Goal: Entertainment & Leisure: Consume media (video, audio)

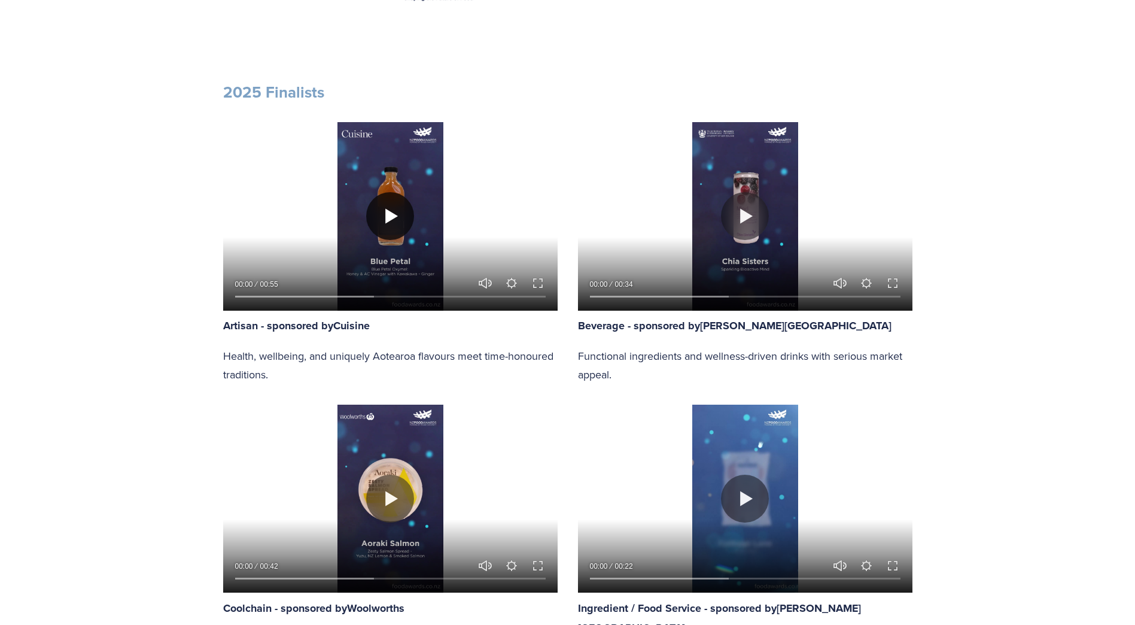
scroll to position [956, 0]
click at [390, 201] on button "Play" at bounding box center [390, 215] width 48 height 48
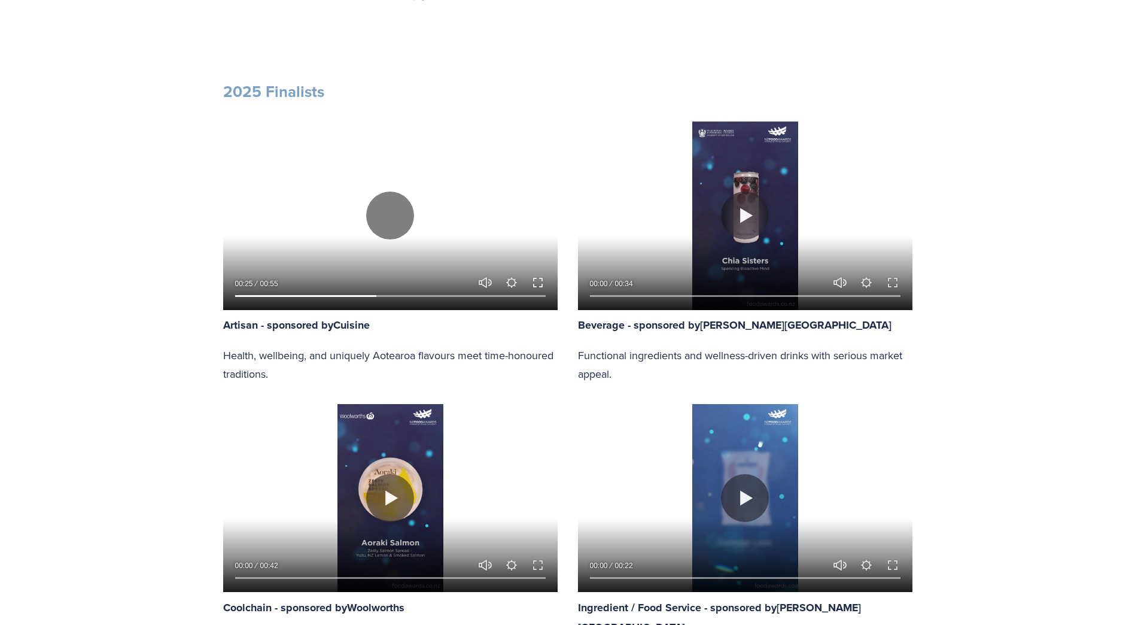
click at [537, 281] on button "Exit fullscreen Enter fullscreen" at bounding box center [538, 282] width 14 height 14
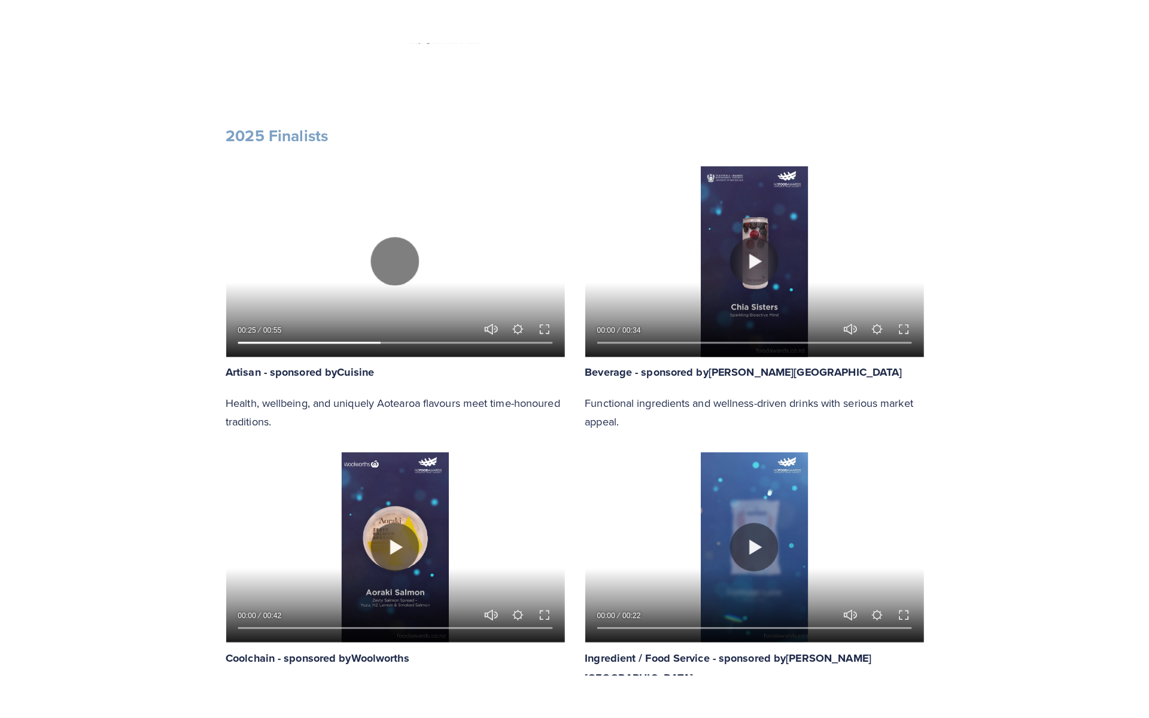
scroll to position [1026, 0]
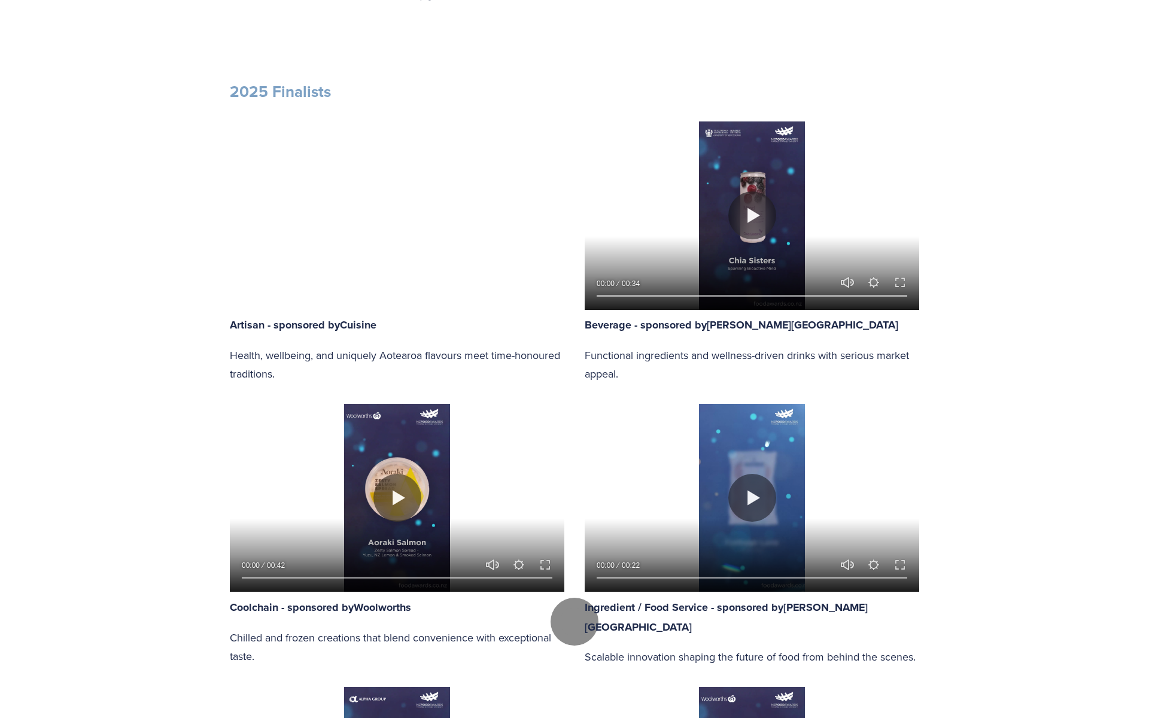
click at [899, 376] on div at bounding box center [574, 621] width 1149 height 2219
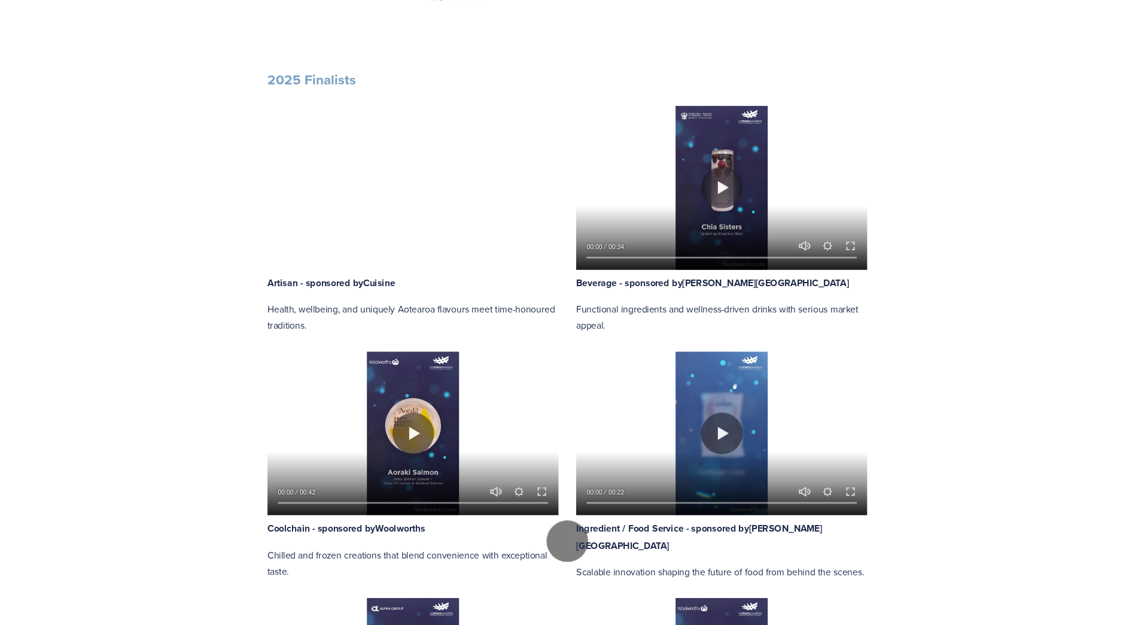
scroll to position [956, 0]
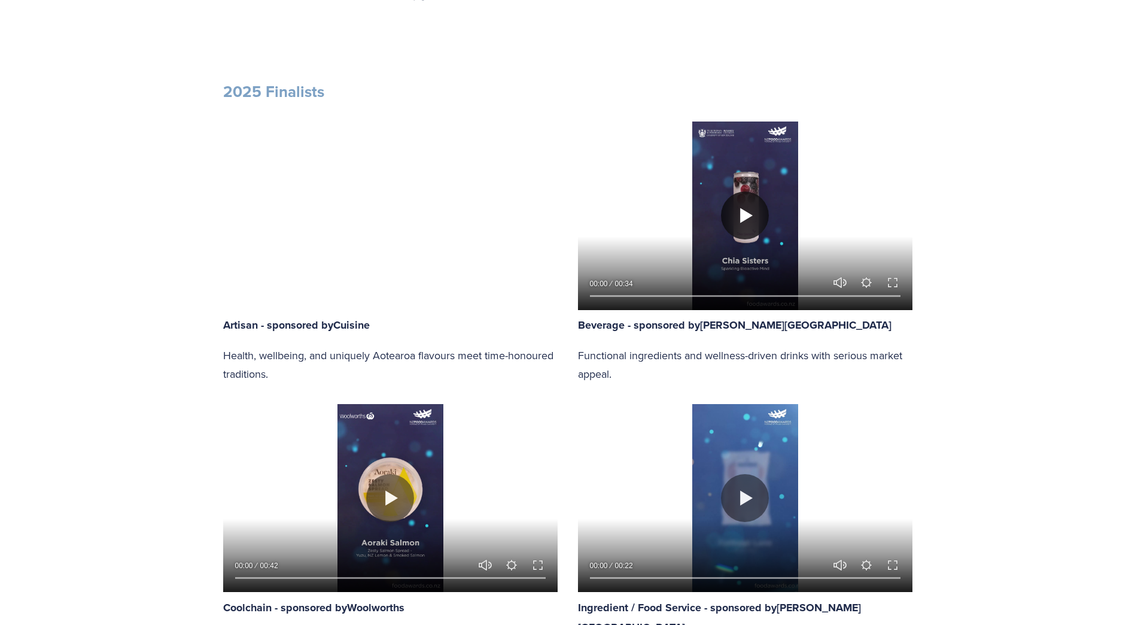
click at [747, 219] on button "Play" at bounding box center [745, 215] width 48 height 48
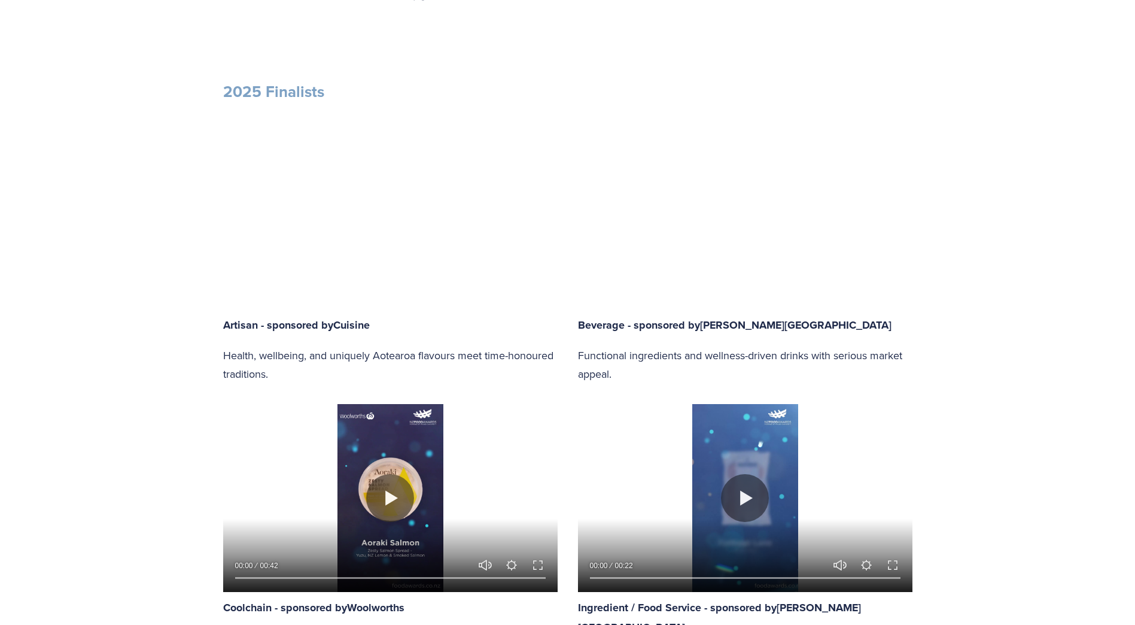
type input "97.53"
type input "0.46"
type input "97.99"
type input "1.2"
type input "98.47"
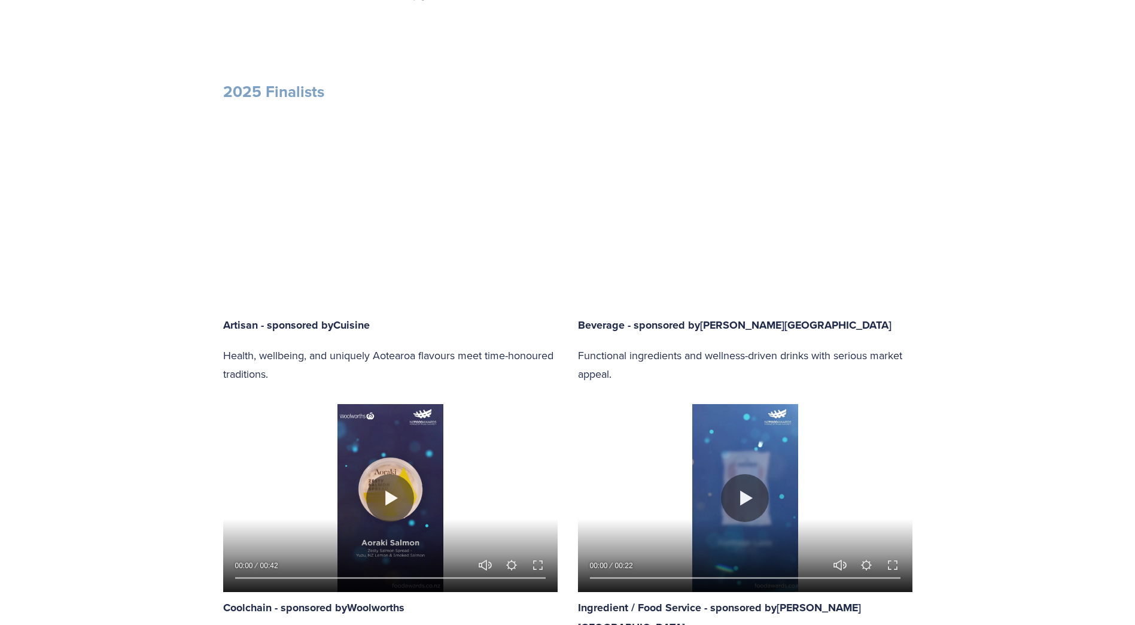
type input "1.98"
type input "98.95"
type input "2.73"
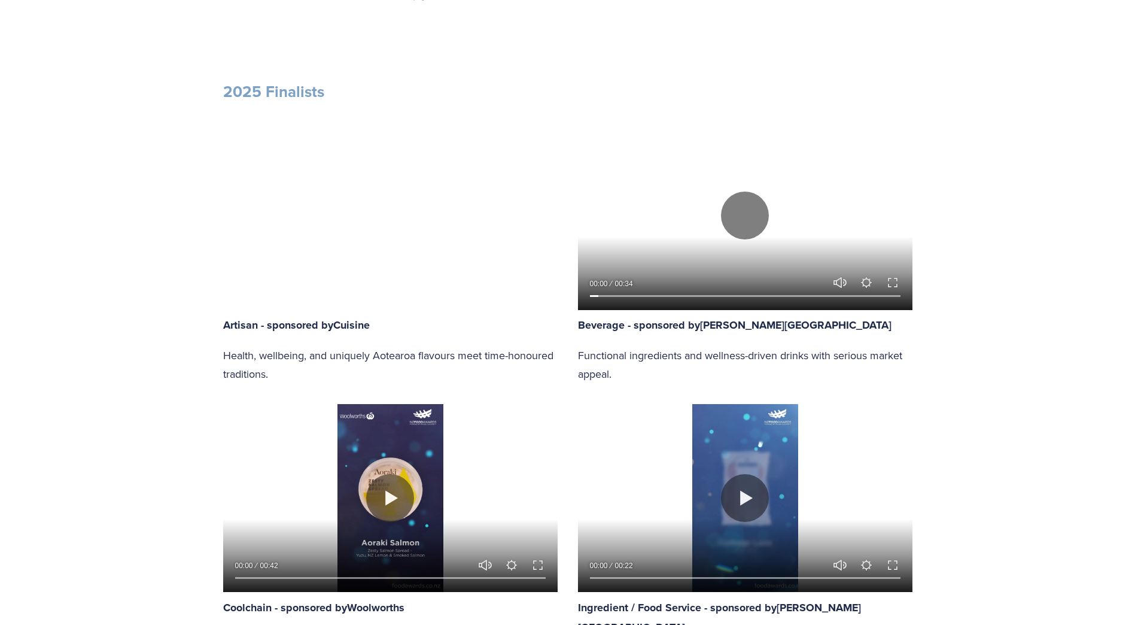
type input "99.43"
type input "3.5"
type input "99.91"
type input "4.27"
type input "100"
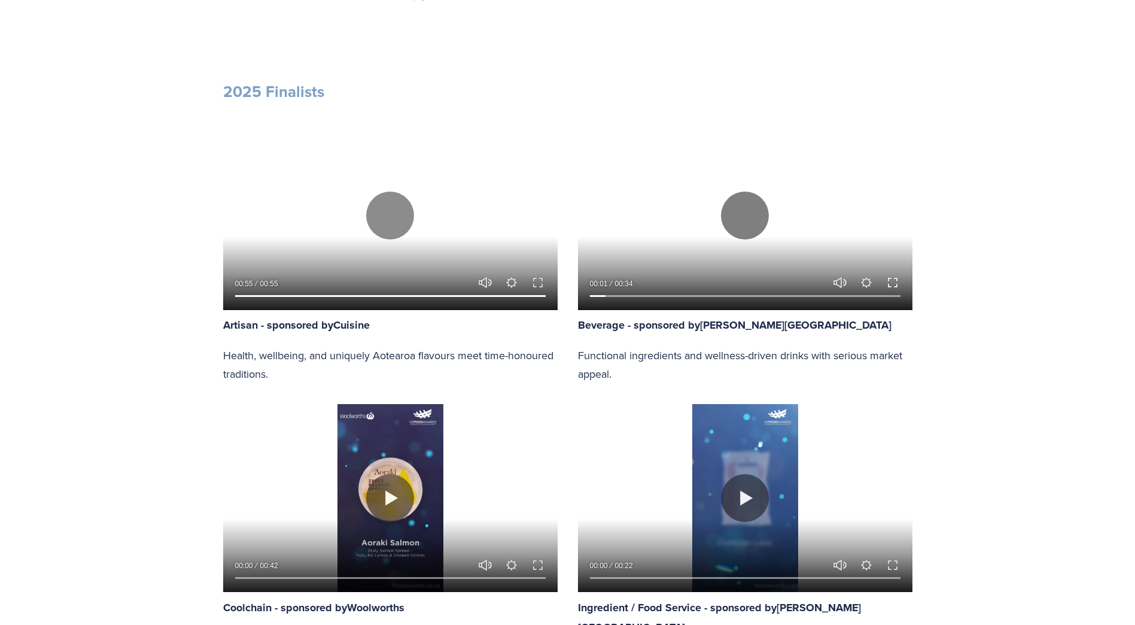
click at [892, 284] on button "Exit fullscreen Enter fullscreen" at bounding box center [893, 282] width 14 height 14
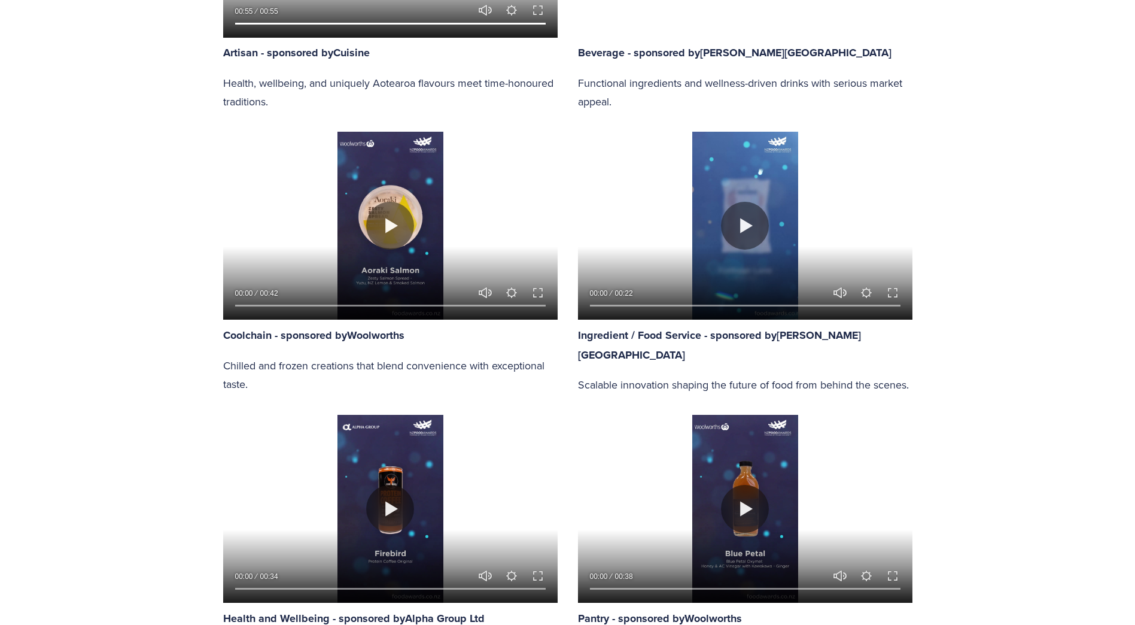
type input "100"
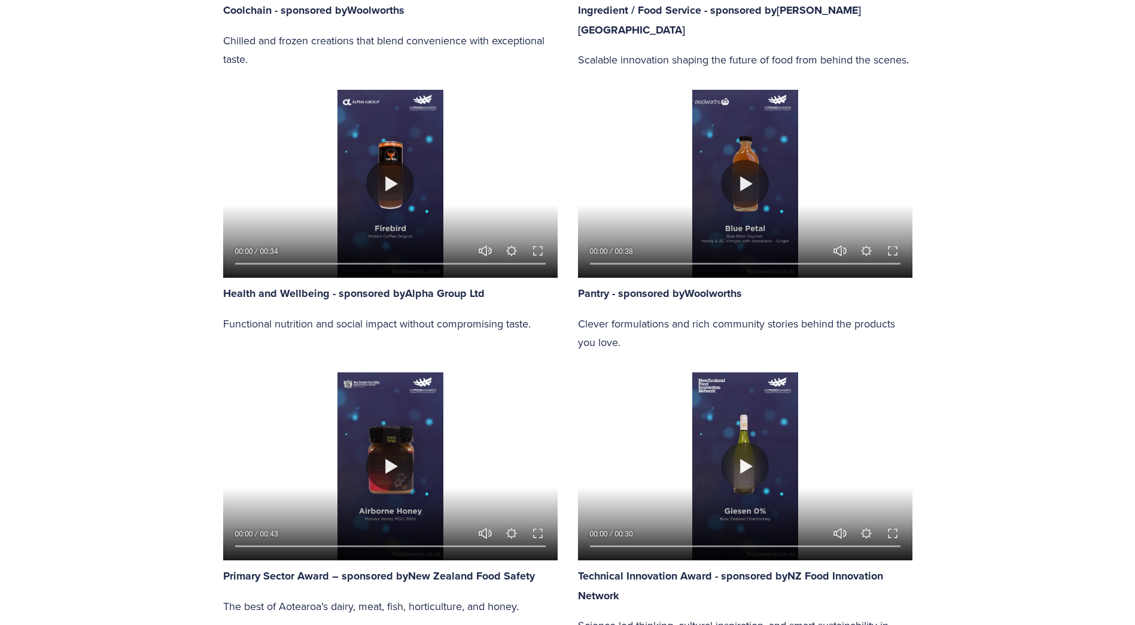
scroll to position [1554, 0]
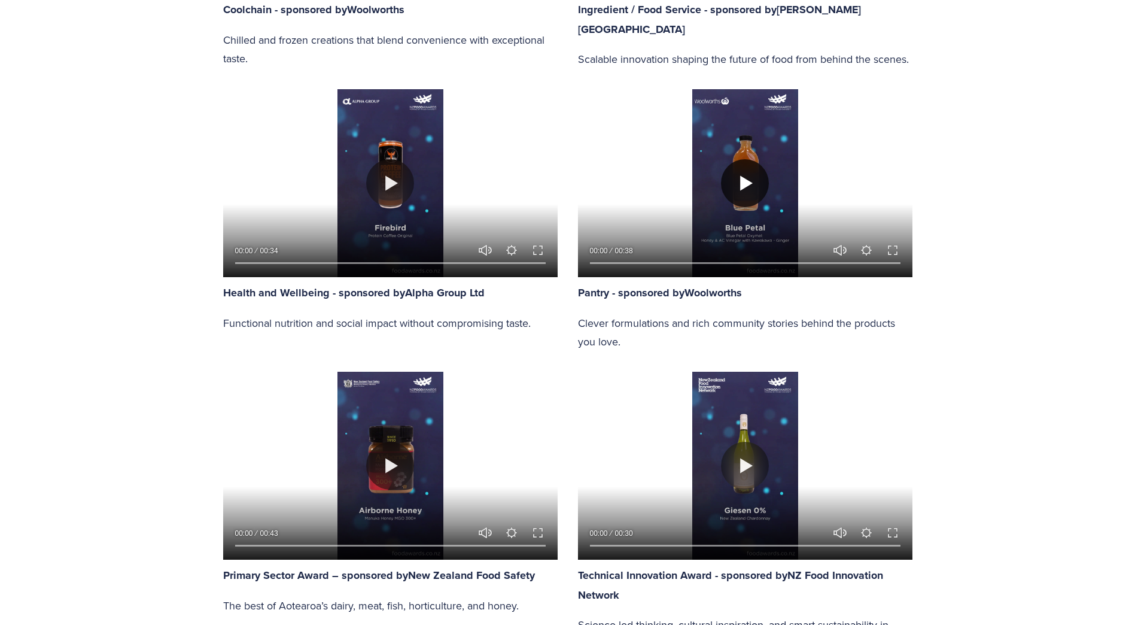
click at [745, 181] on button "Play" at bounding box center [745, 183] width 48 height 48
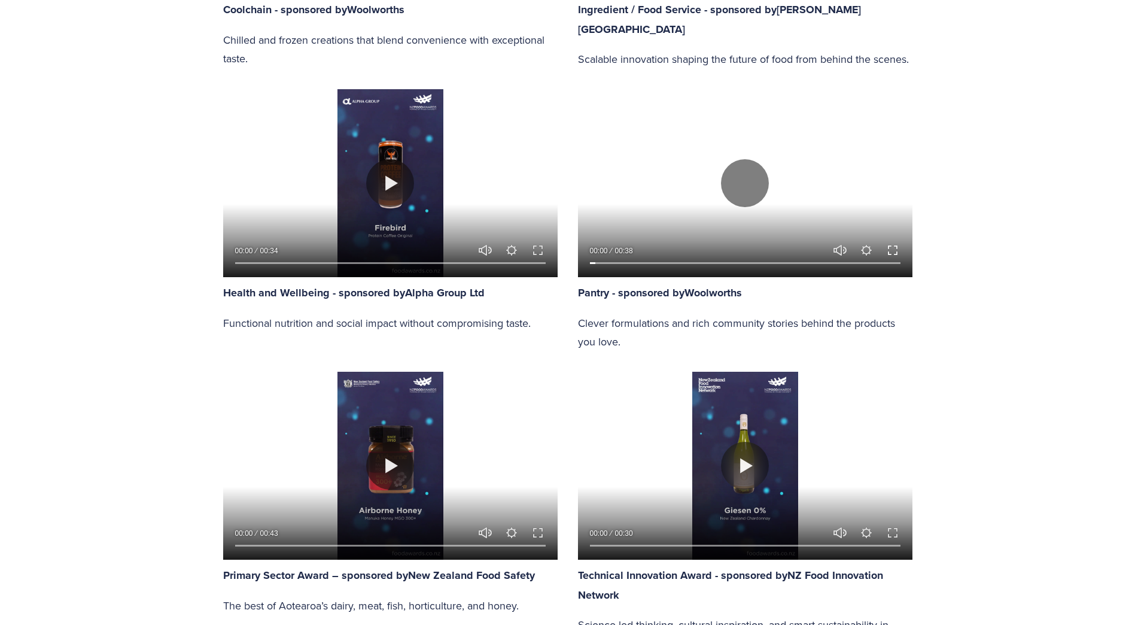
click at [890, 250] on button "Exit fullscreen Enter fullscreen" at bounding box center [893, 250] width 14 height 14
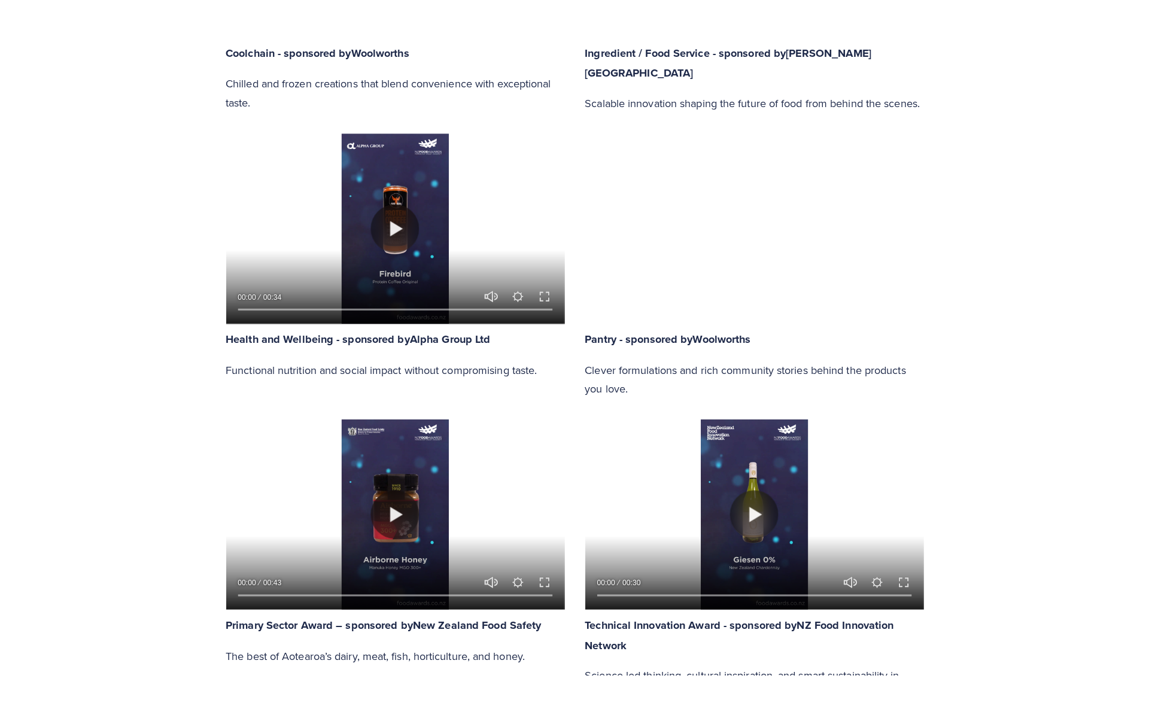
scroll to position [1624, 0]
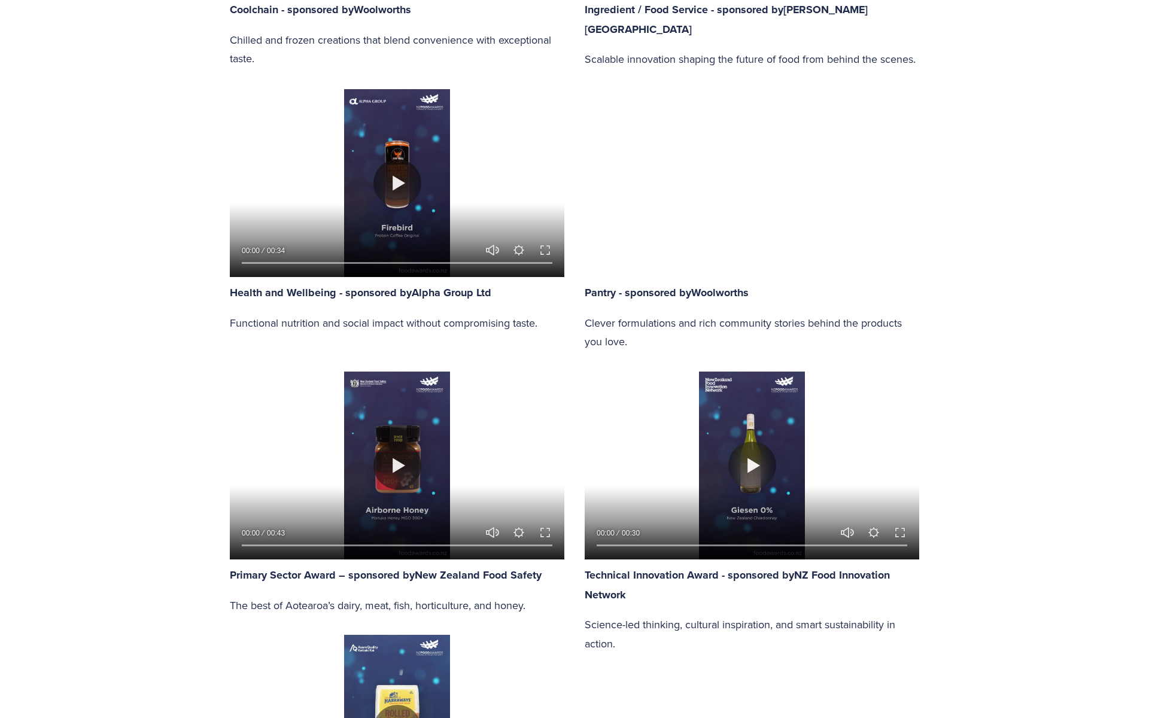
type input "16.78"
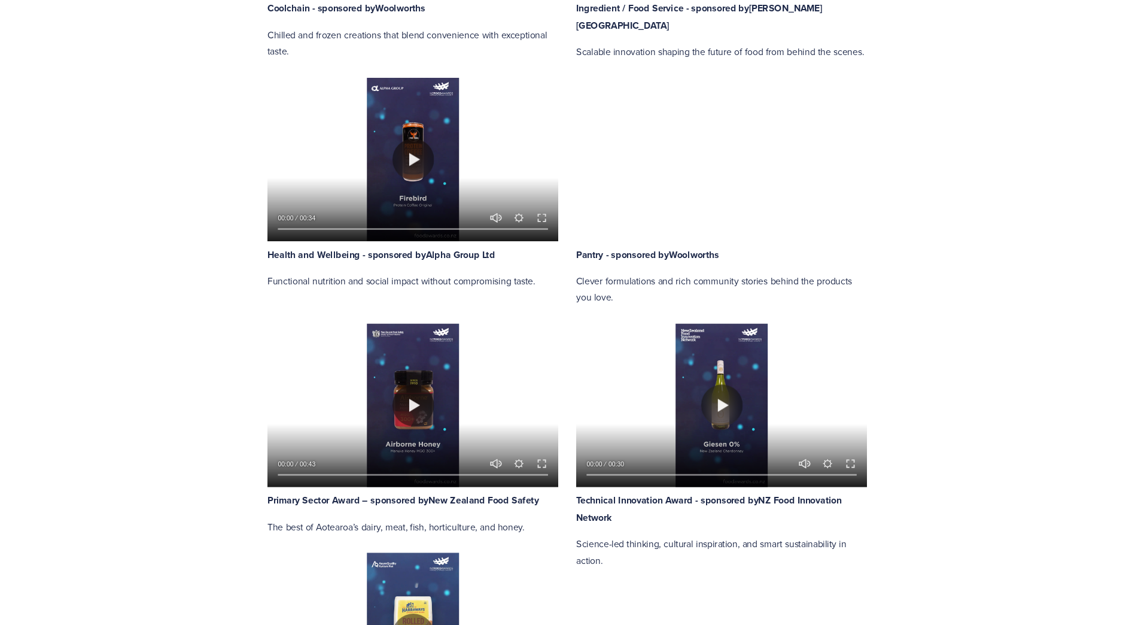
scroll to position [1554, 0]
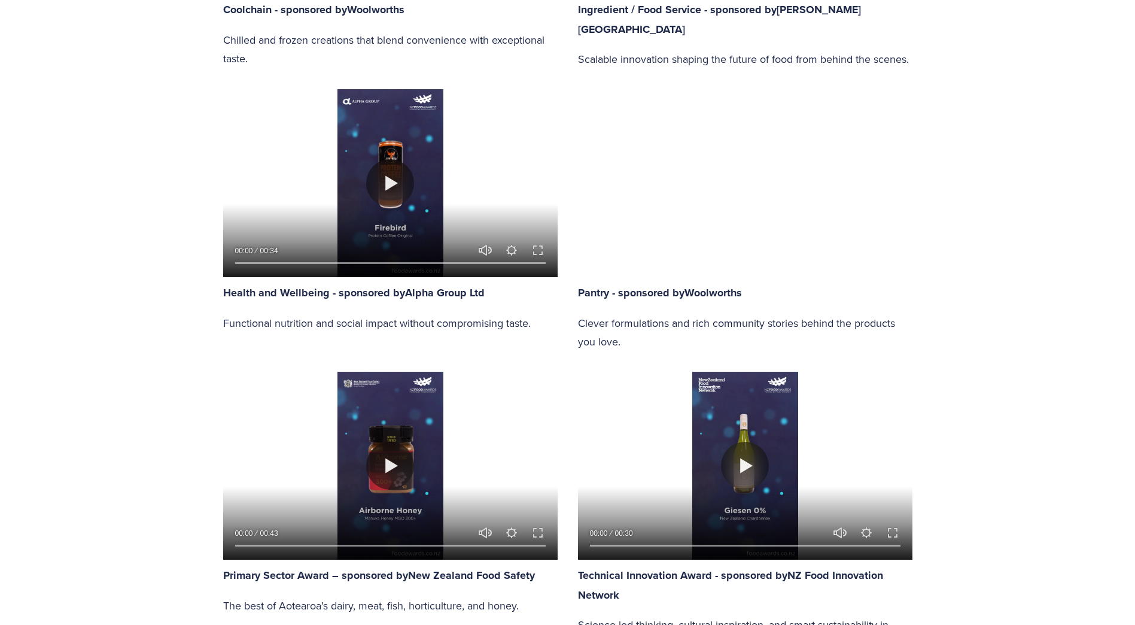
type input "100"
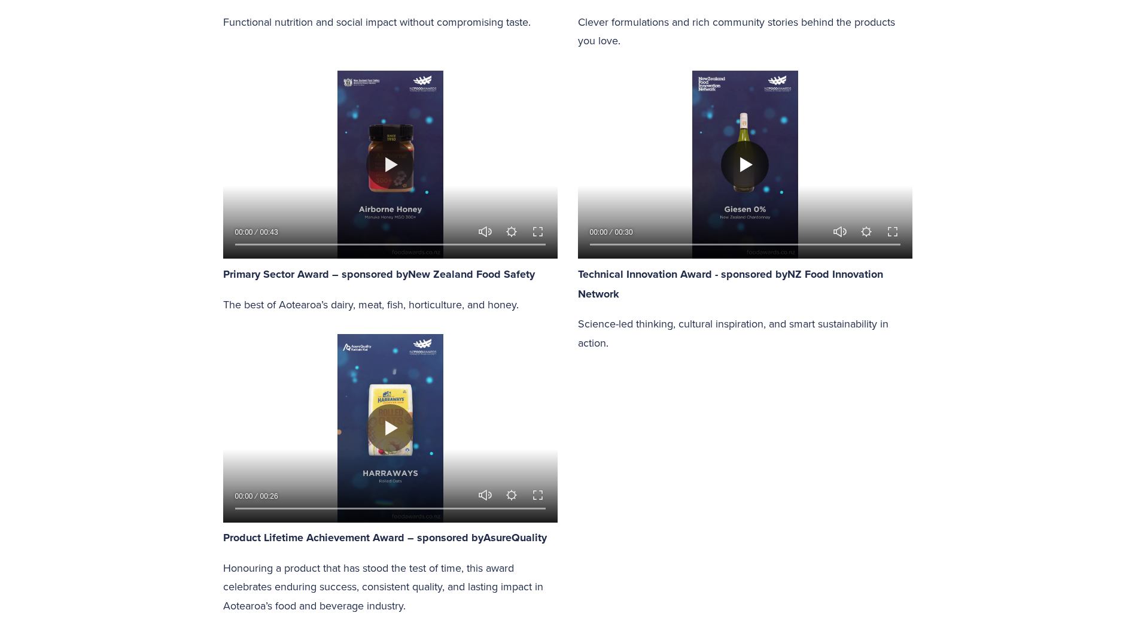
scroll to position [1854, 0]
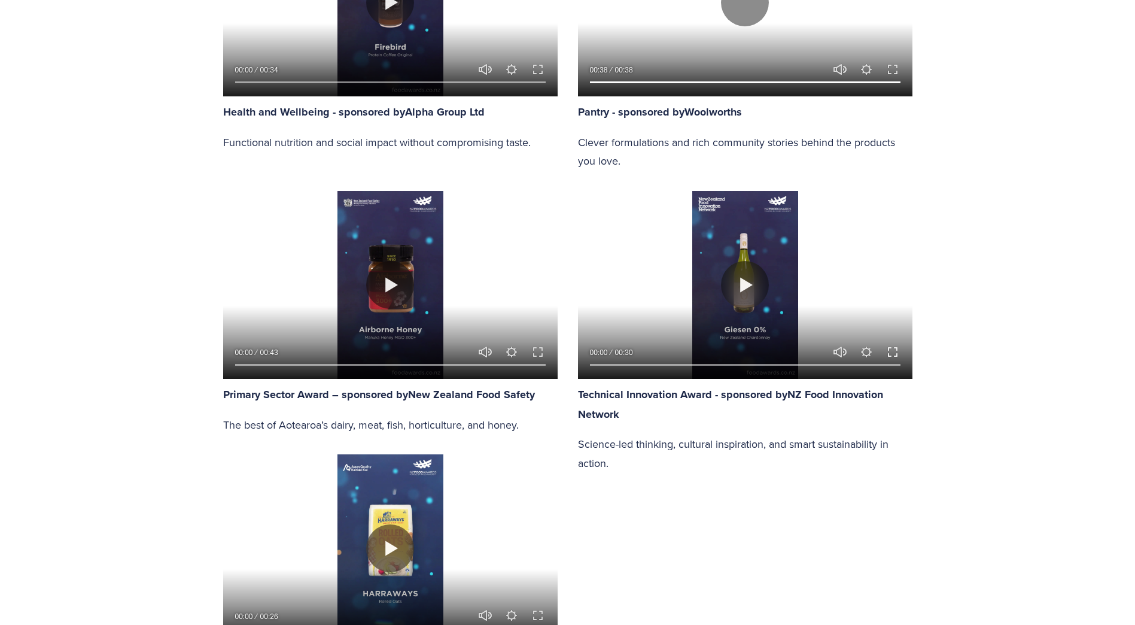
click at [894, 345] on button "Exit fullscreen Enter fullscreen" at bounding box center [893, 352] width 14 height 14
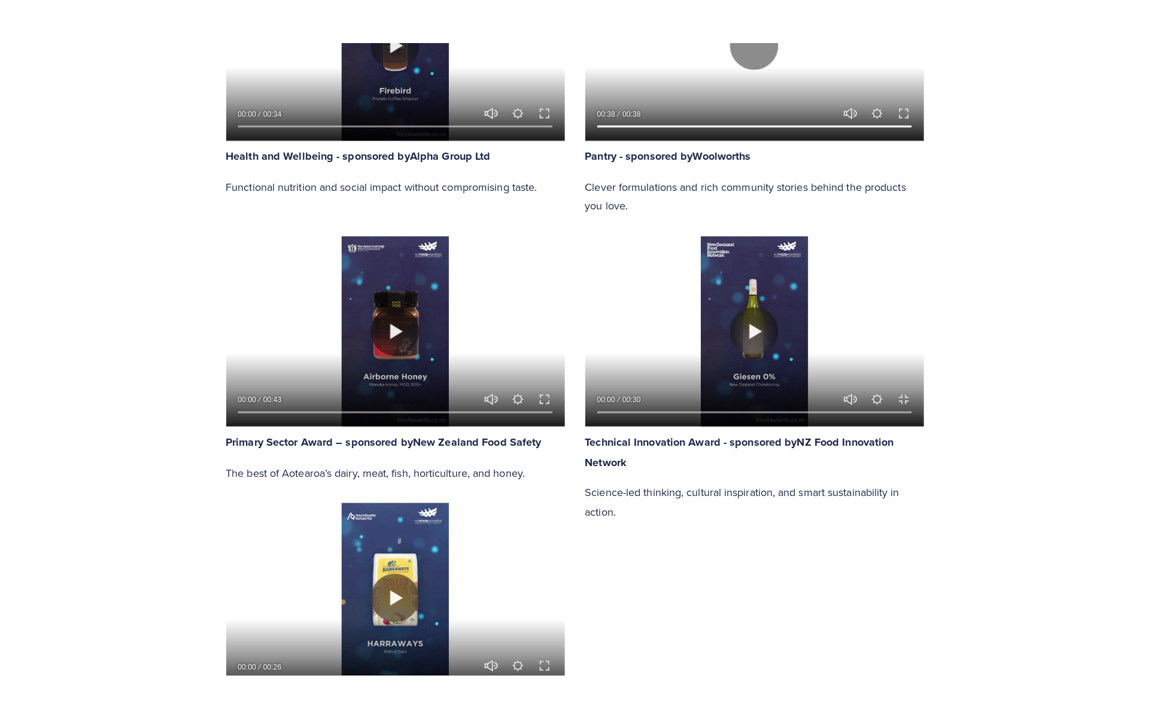
scroll to position [1805, 0]
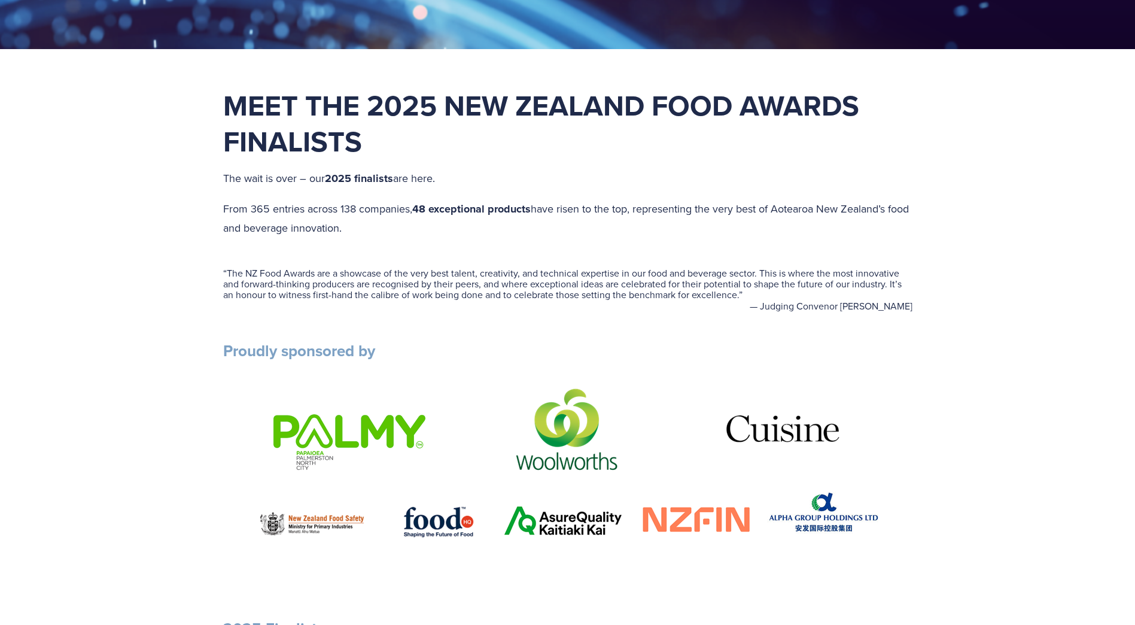
scroll to position [419, 0]
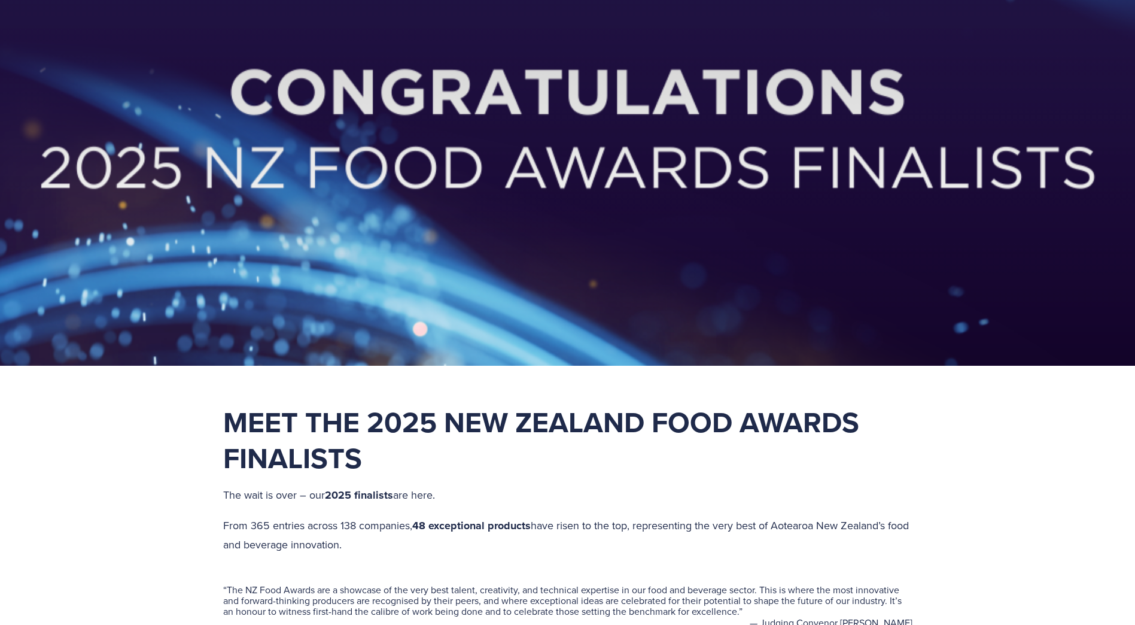
type input "100"
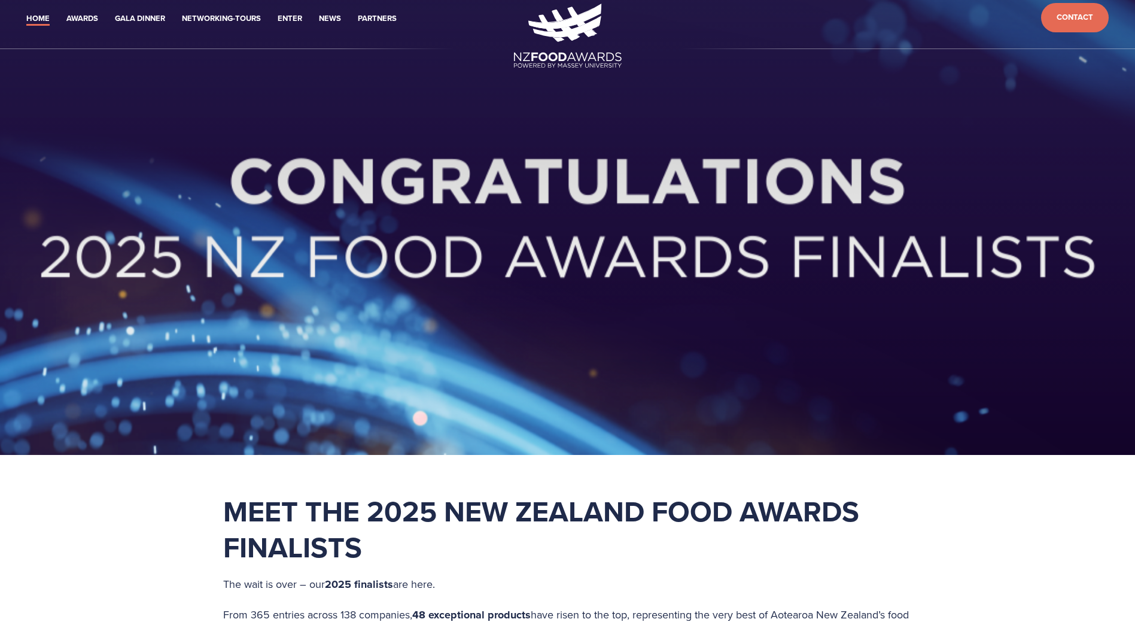
scroll to position [0, 0]
